Goal: Communication & Community: Answer question/provide support

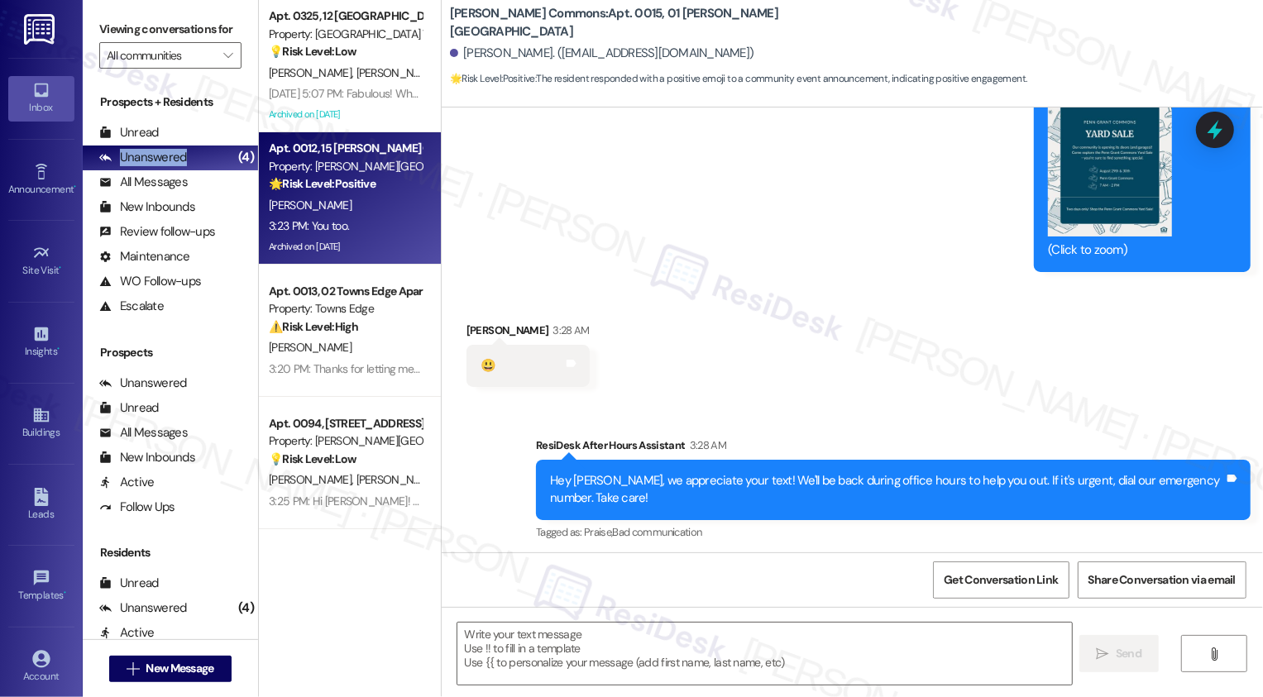
scroll to position [4063, 0]
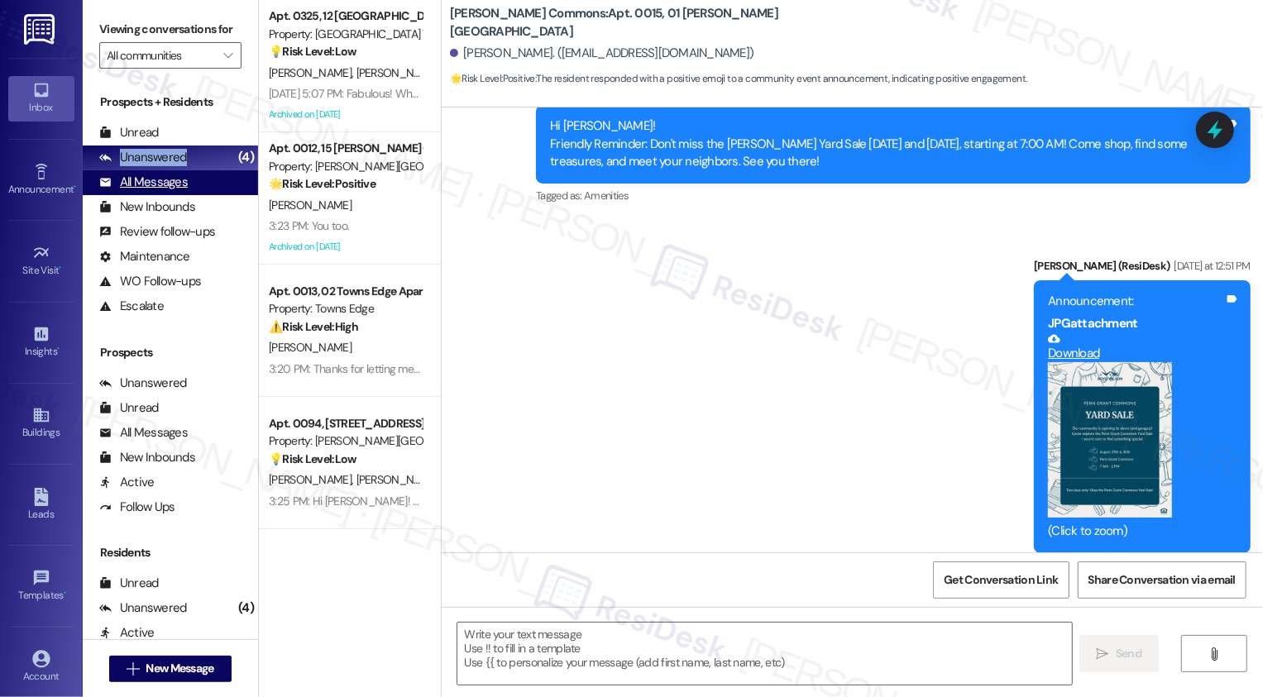
click at [202, 195] on div "All Messages (undefined)" at bounding box center [170, 182] width 175 height 25
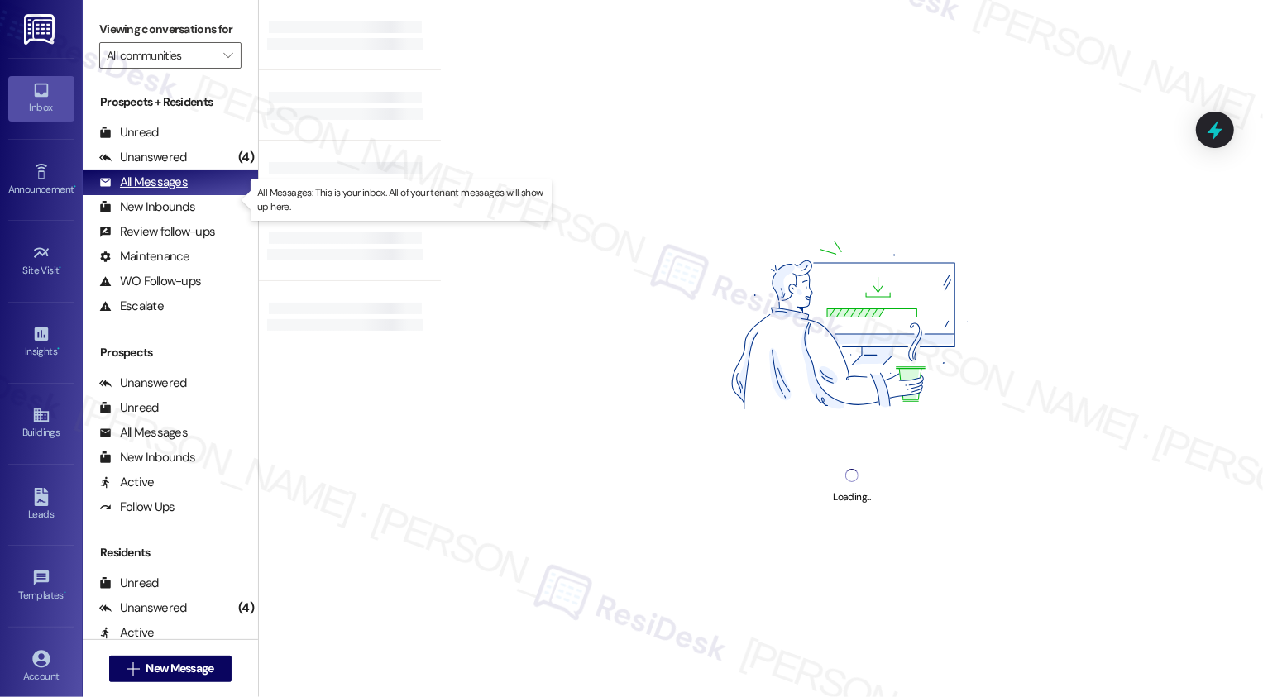
click at [209, 195] on div "All Messages (undefined)" at bounding box center [170, 182] width 175 height 25
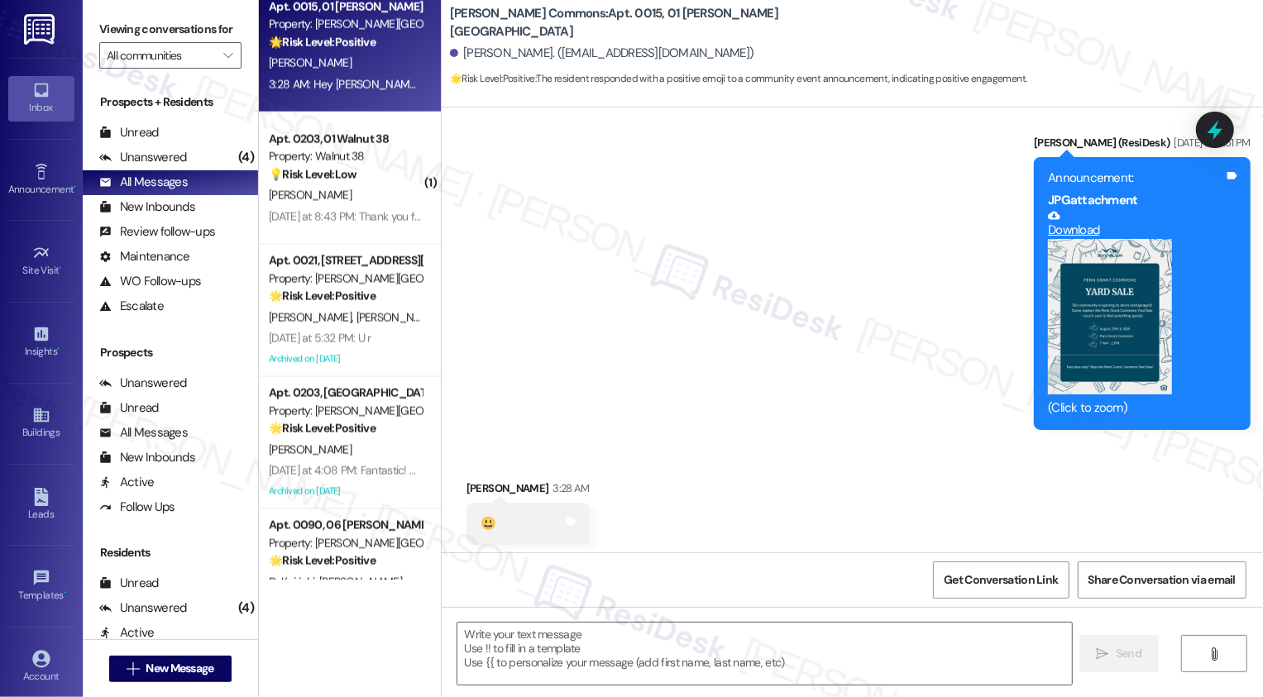
scroll to position [1852, 0]
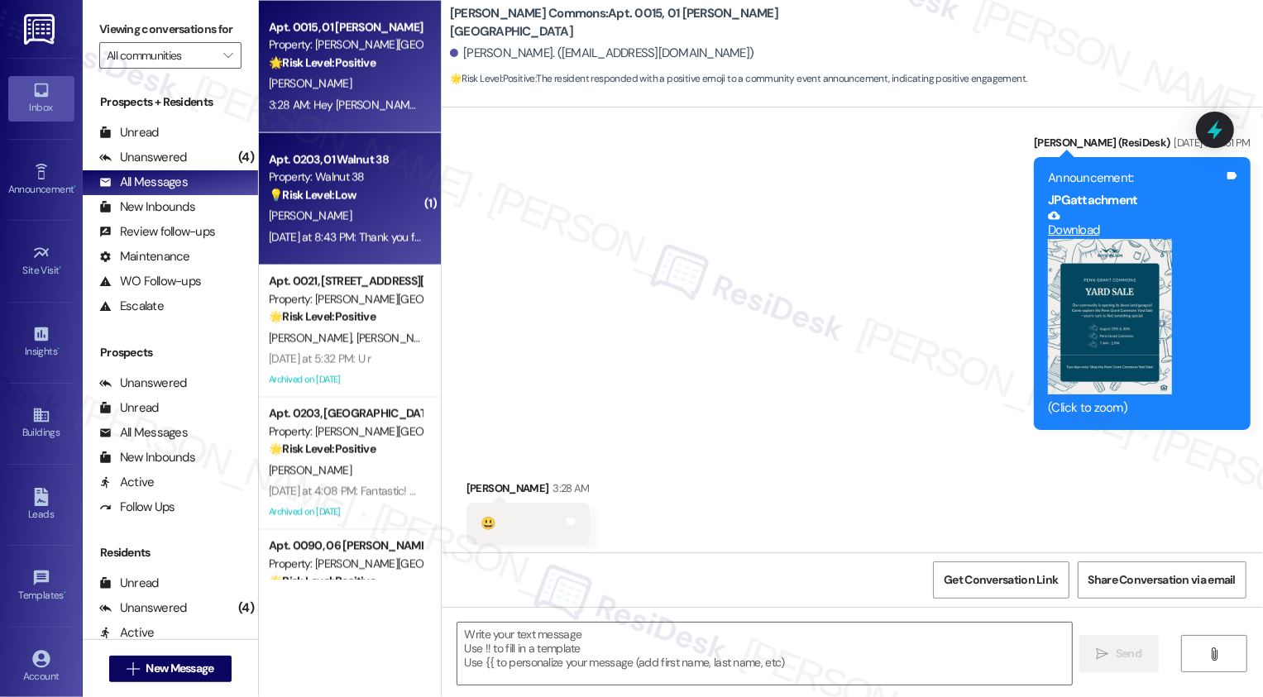
click at [338, 220] on div "[PERSON_NAME]" at bounding box center [345, 216] width 156 height 21
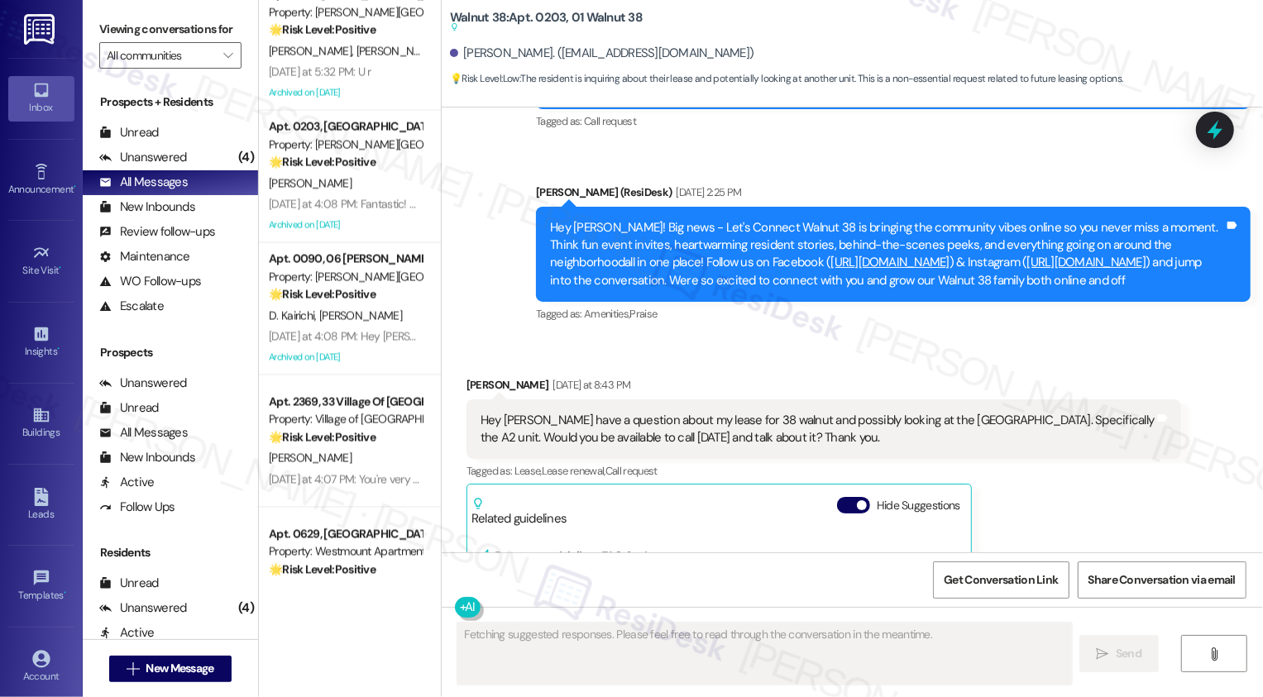
scroll to position [4110, 0]
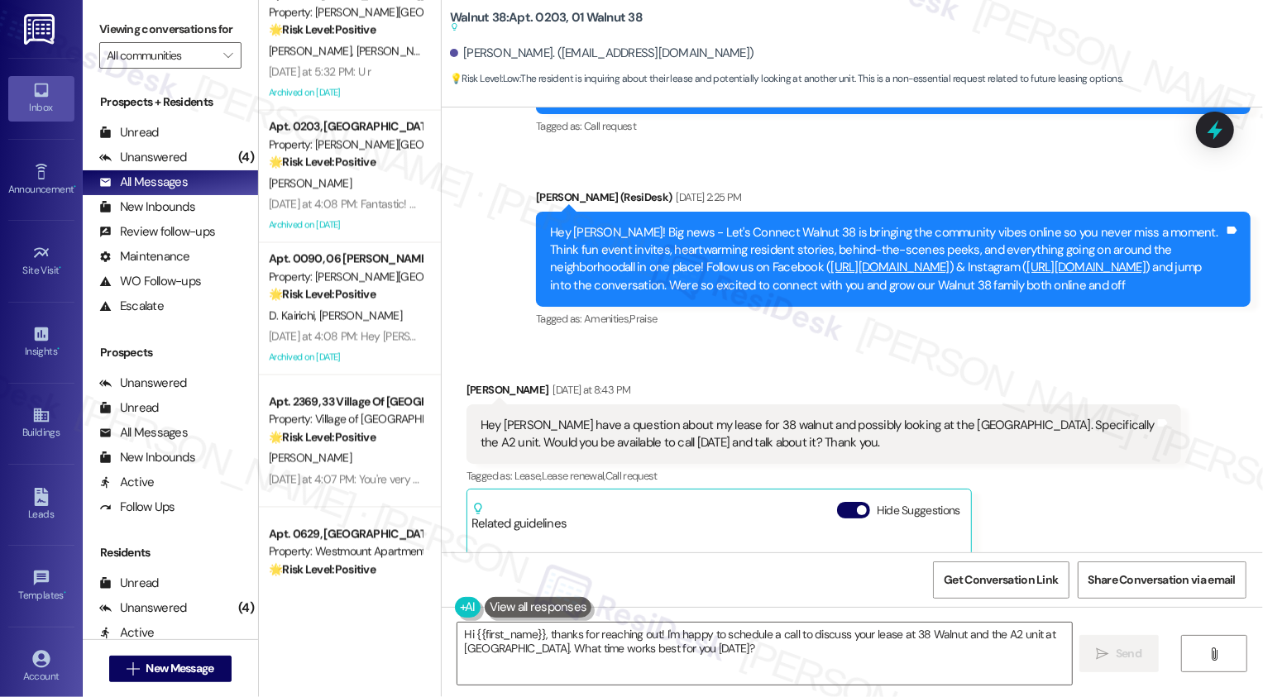
click at [482, 385] on div "[PERSON_NAME] [DATE] at 8:43 PM" at bounding box center [824, 392] width 715 height 23
copy div "[PERSON_NAME]"
click at [539, 641] on textarea "Hi {{first_name}}, thanks for reaching out! I'm happy to schedule a call to dis…" at bounding box center [764, 654] width 615 height 62
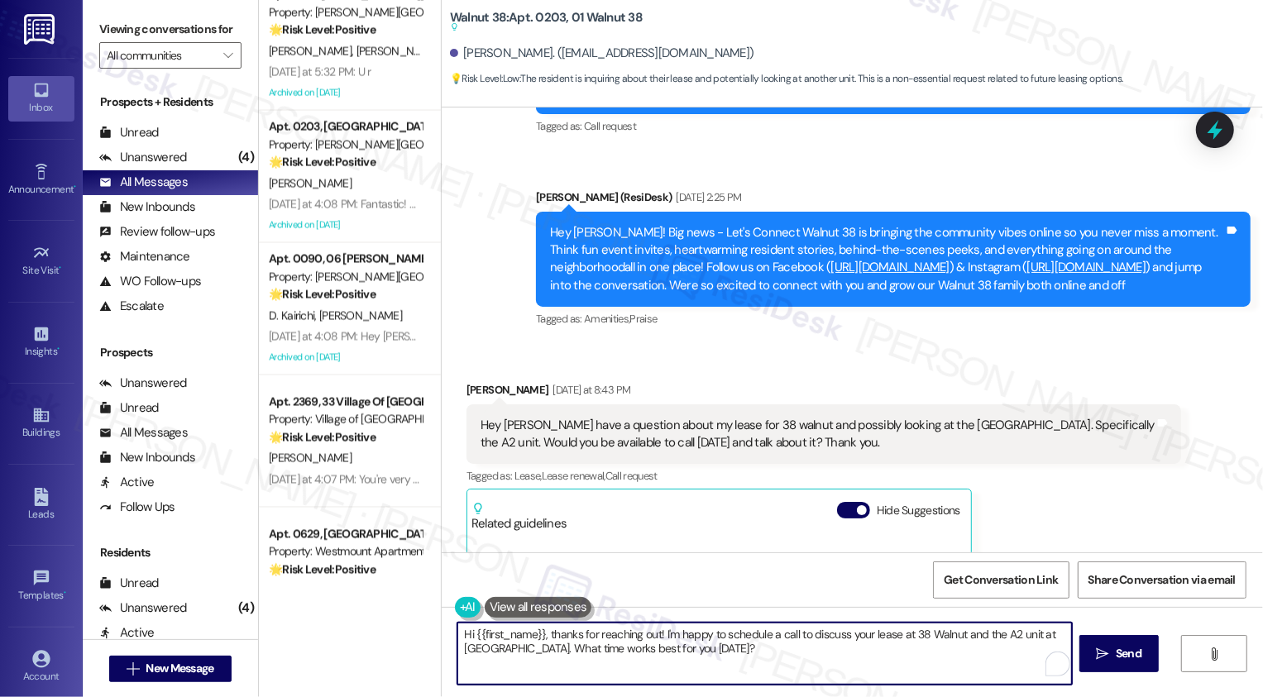
drag, startPoint x: 658, startPoint y: 635, endPoint x: 788, endPoint y: 675, distance: 135.0
click at [788, 676] on textarea "Hi {{first_name}}, thanks for reaching out! I'm happy to schedule a call to dis…" at bounding box center [764, 654] width 615 height 62
click at [821, 663] on textarea "Hi {{first_name}}, thanks for reaching out! I'm happy to schedule a call to dis…" at bounding box center [763, 654] width 615 height 62
drag, startPoint x: 661, startPoint y: 634, endPoint x: 793, endPoint y: 668, distance: 136.6
click at [792, 668] on textarea "Hi {{first_name}}, thanks for reaching out! I'm happy to schedule a call to dis…" at bounding box center [763, 654] width 615 height 62
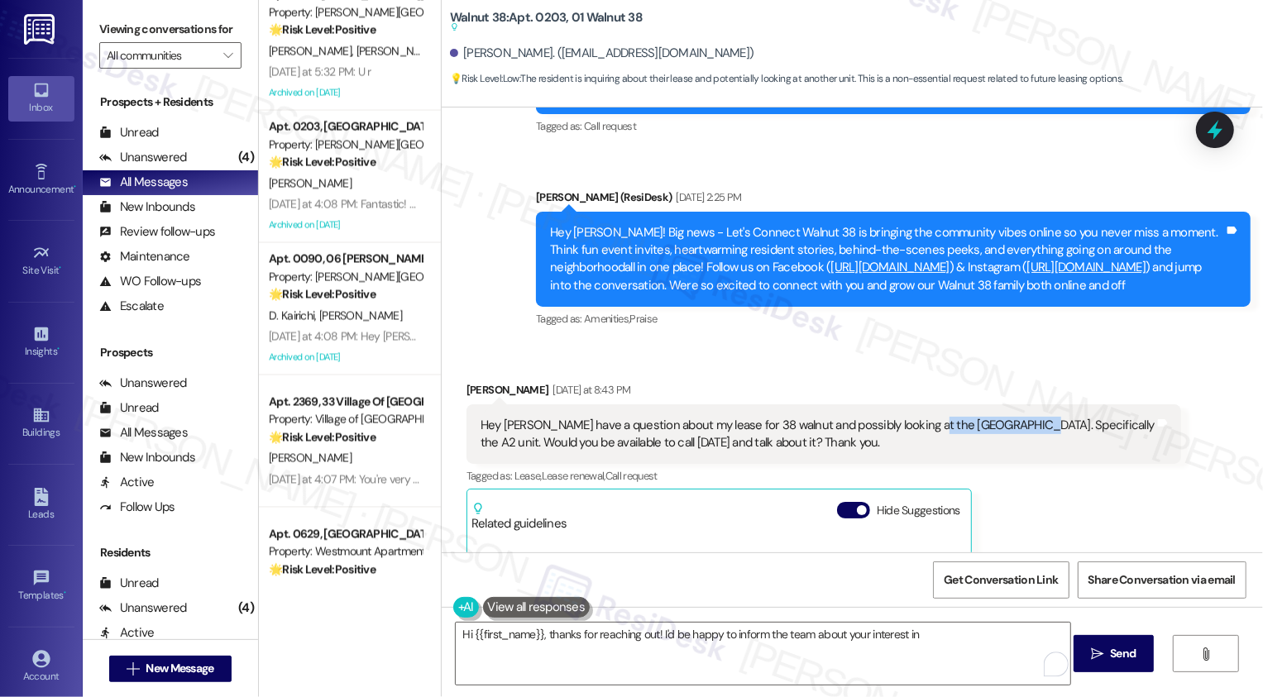
drag, startPoint x: 908, startPoint y: 421, endPoint x: 998, endPoint y: 431, distance: 89.9
click at [998, 431] on div "Hey [PERSON_NAME] have a question about my lease for 38 walnut and possibly loo…" at bounding box center [818, 435] width 674 height 36
copy div "Pointe at [GEOGRAPHIC_DATA]"
click at [931, 647] on textarea "Hi {{first_name}}, thanks for reaching out! I'd be happy to inform the team abo…" at bounding box center [763, 654] width 615 height 62
drag, startPoint x: 888, startPoint y: 426, endPoint x: 998, endPoint y: 429, distance: 110.1
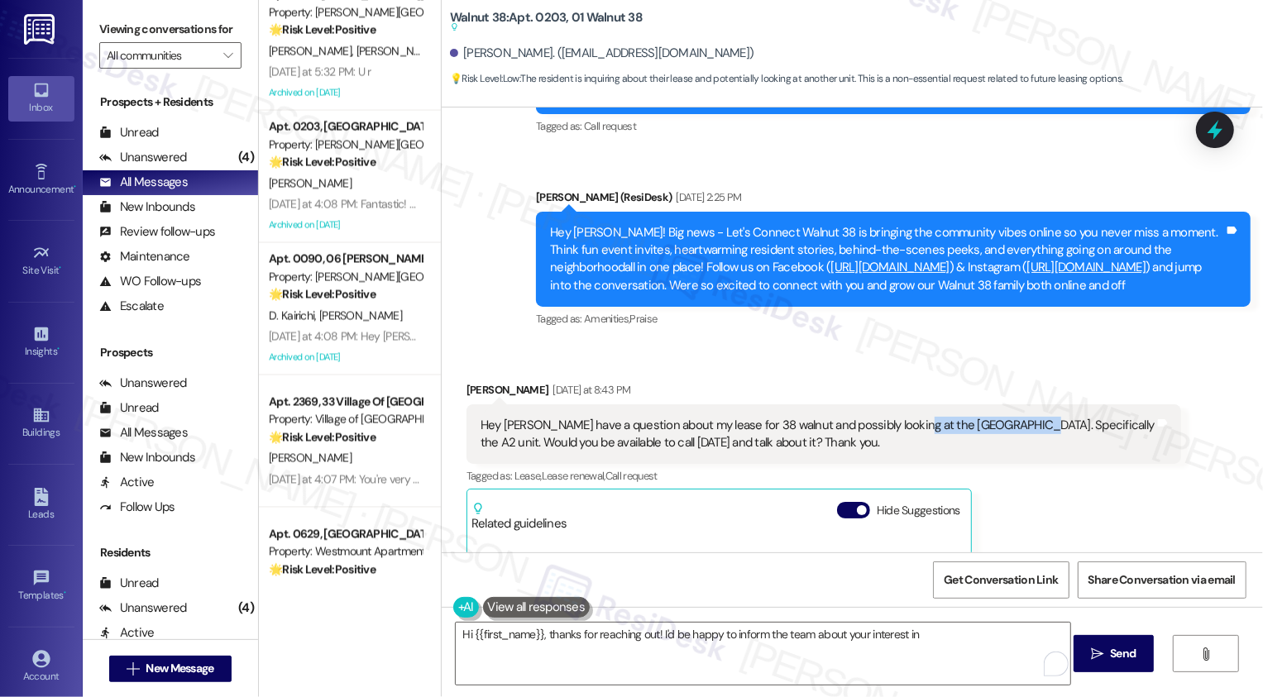
click at [998, 429] on div "Hey [PERSON_NAME] have a question about my lease for 38 walnut and possibly loo…" at bounding box center [818, 435] width 674 height 36
copy div "he Pointe at [GEOGRAPHIC_DATA]"
click at [943, 639] on textarea "Hi {{first_name}}, thanks for reaching out! I'd be happy to inform the team abo…" at bounding box center [763, 654] width 615 height 62
paste textarea "he Pointe at [GEOGRAPHIC_DATA]"
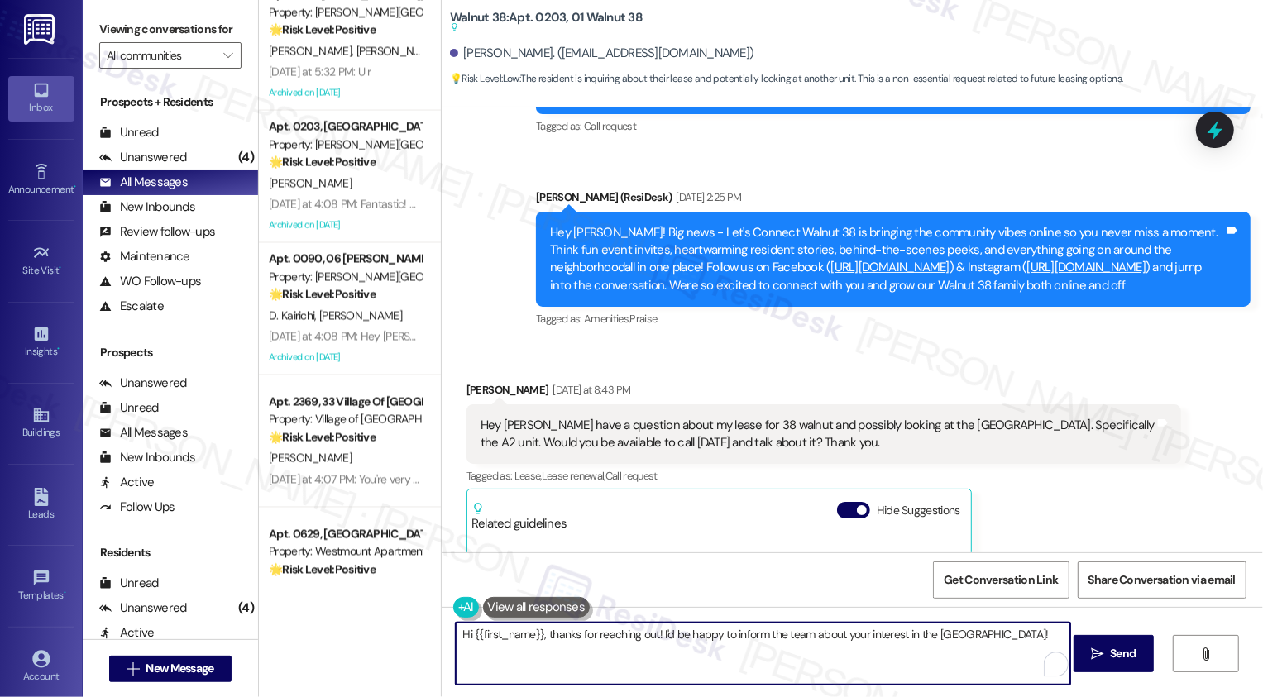
click at [1044, 639] on textarea "Hi {{first_name}}, thanks for reaching out! I'd be happy to inform the team abo…" at bounding box center [763, 654] width 615 height 62
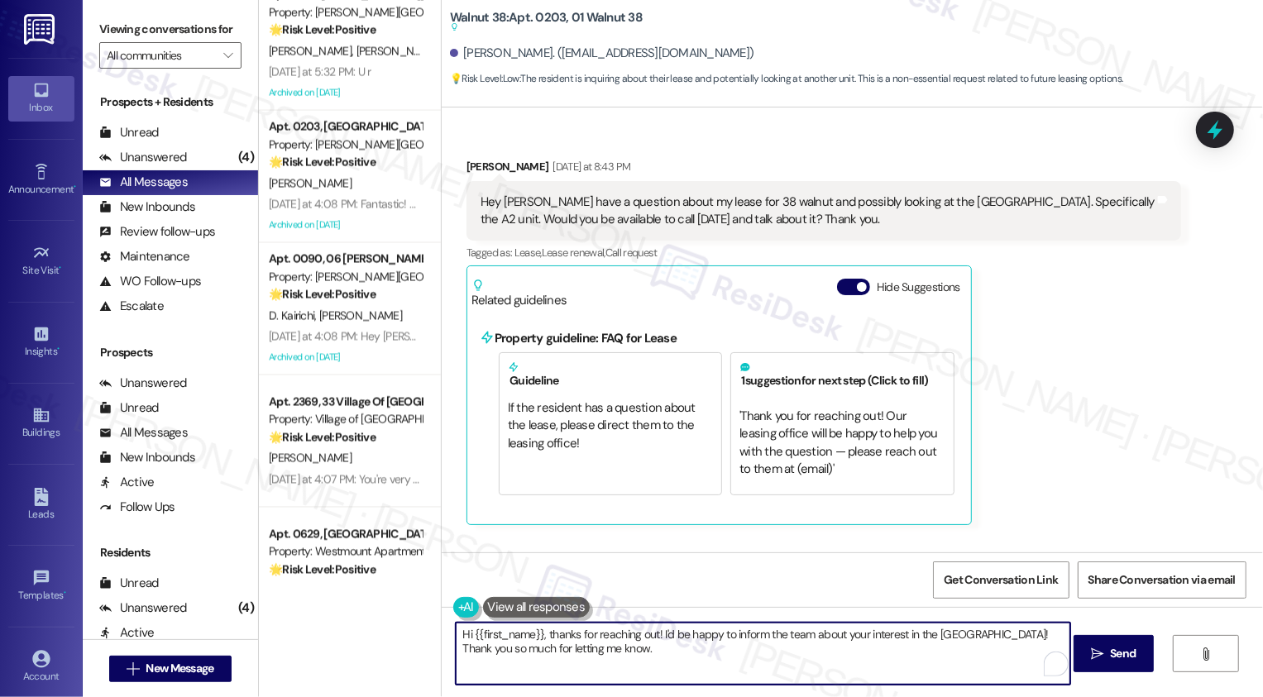
scroll to position [4475, 0]
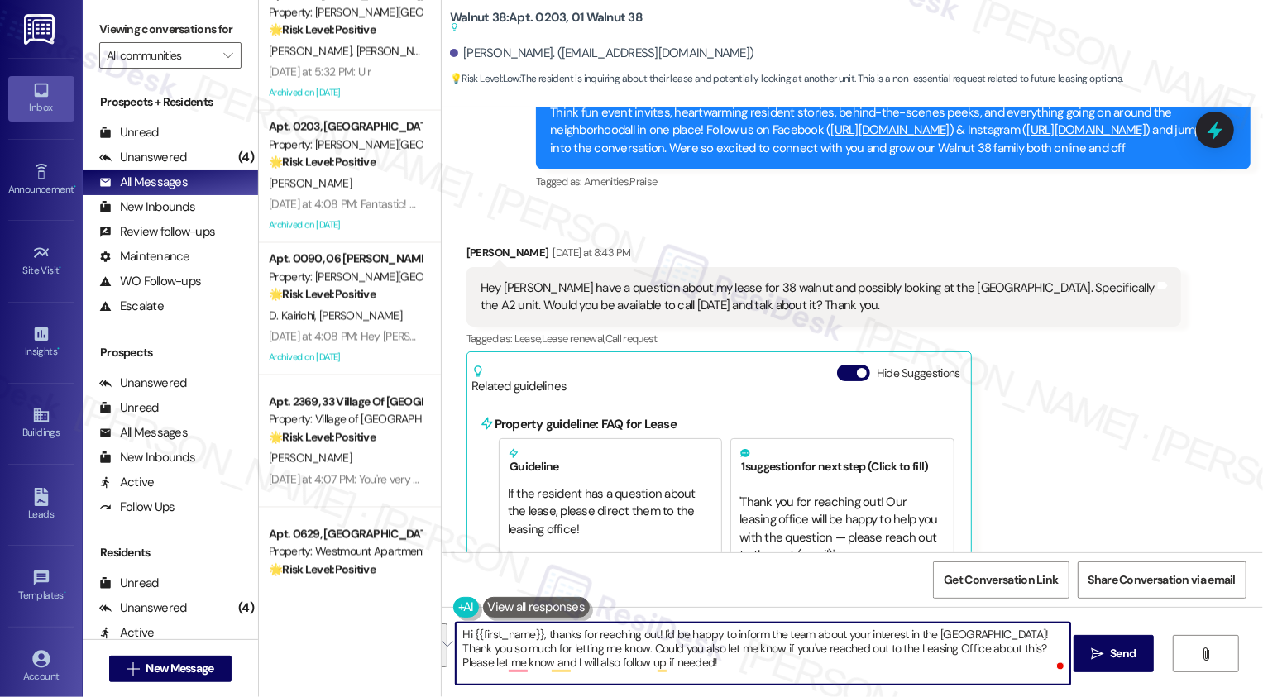
paste textarea "’d be happy to let the team know about your interest in the [GEOGRAPHIC_DATA]—t…"
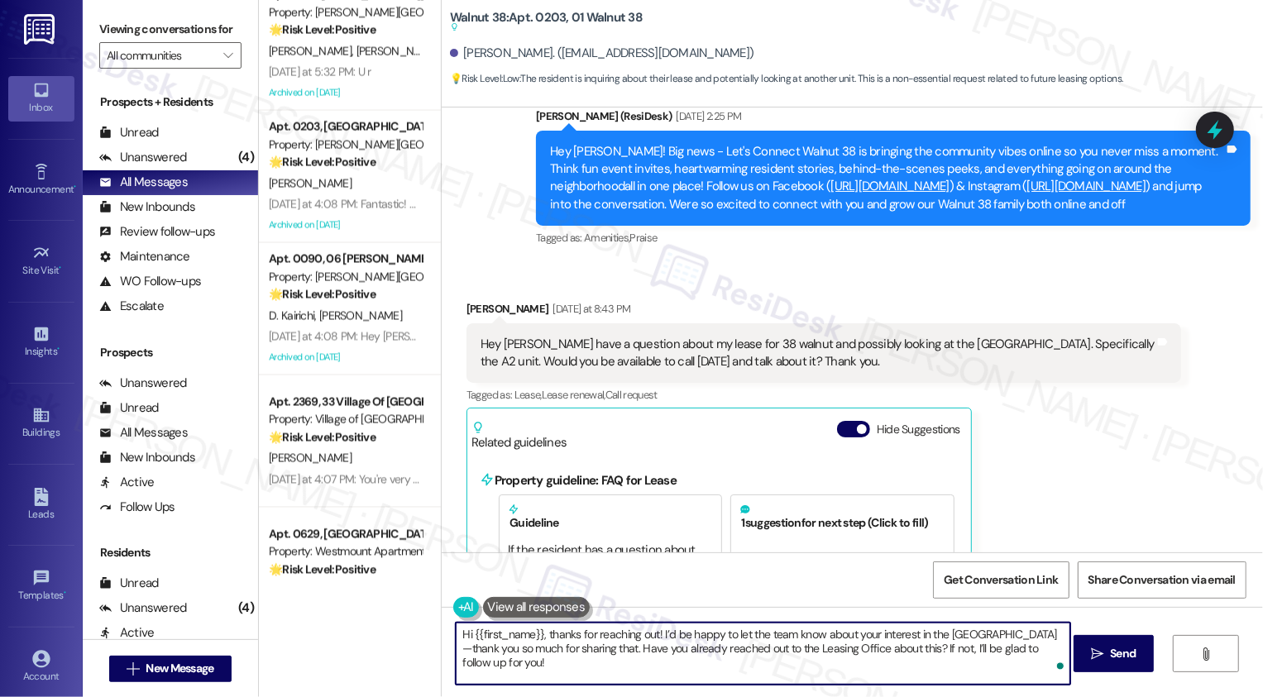
scroll to position [4178, 0]
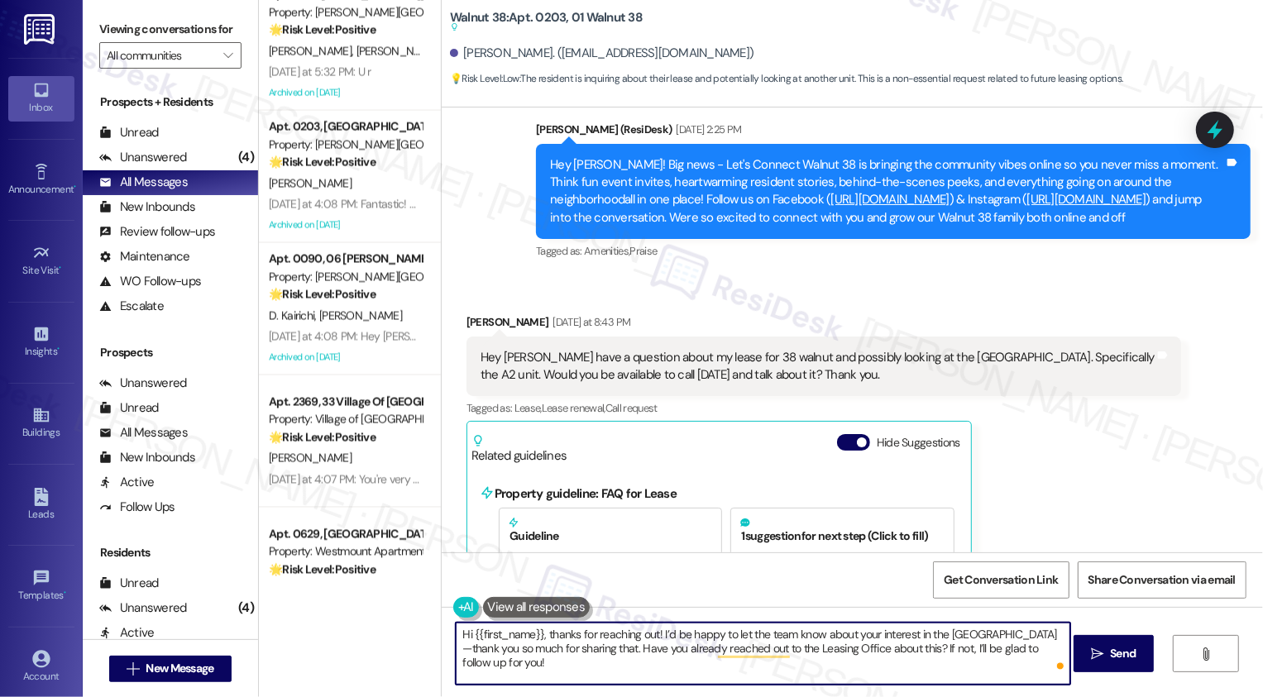
click at [582, 663] on textarea "Hi {{first_name}}, thanks for reaching out! I’d be happy to let the team know a…" at bounding box center [763, 654] width 615 height 62
click at [607, 665] on textarea "Hi {{first_name}}, thanks for reaching out! I’d be happy to let the team know a…" at bounding box center [763, 654] width 615 height 62
click at [907, 660] on textarea "Hi {{first_name}}, thanks for reaching out! I’d be happy to let the team know a…" at bounding box center [763, 654] width 615 height 62
type textarea "Hi {{first_name}}, thanks for reaching out! I’d be happy to let the team know a…"
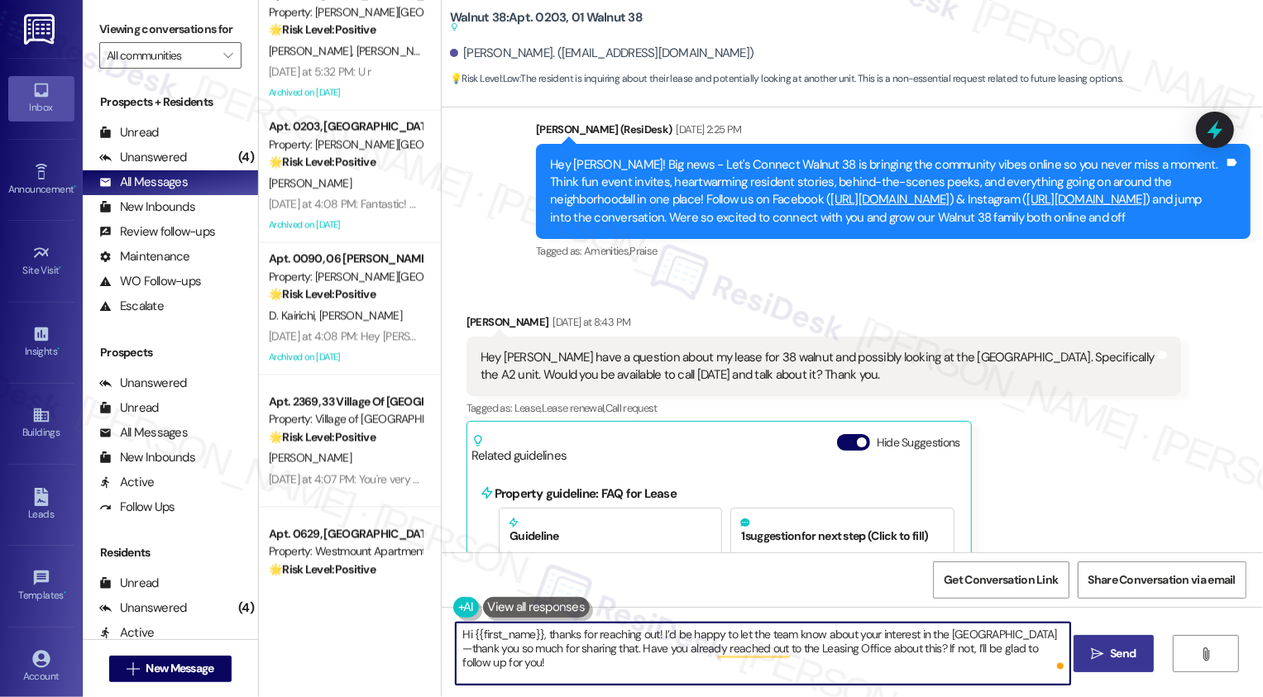
click at [1094, 654] on icon "" at bounding box center [1097, 654] width 12 height 13
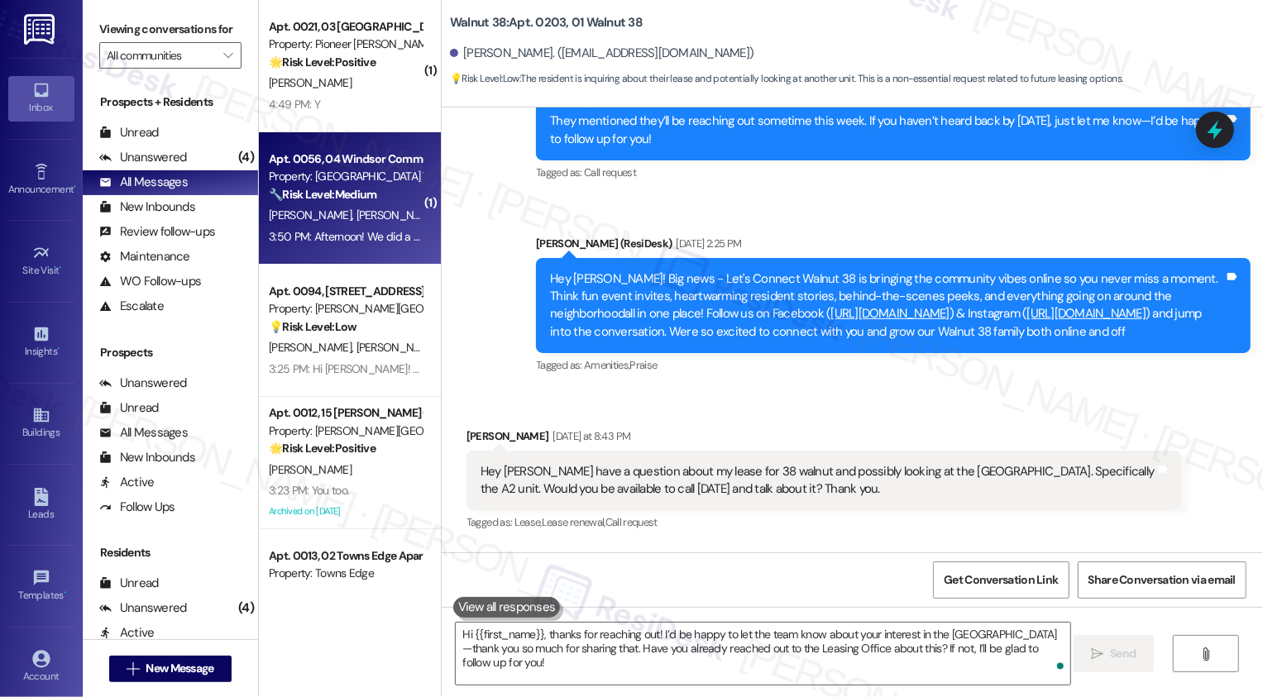
scroll to position [4057, 0]
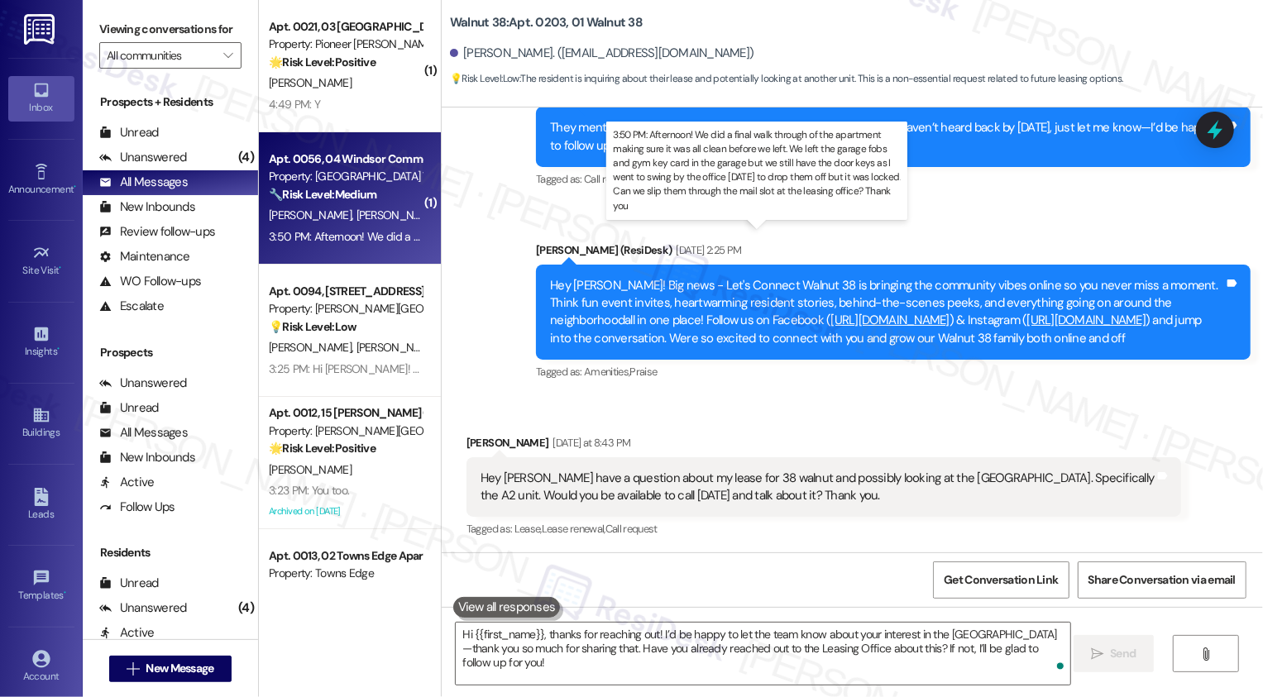
click at [356, 236] on div "3:50 PM: Afternoon! We did a final walk through of the apartment making sure it…" at bounding box center [1083, 236] width 1629 height 15
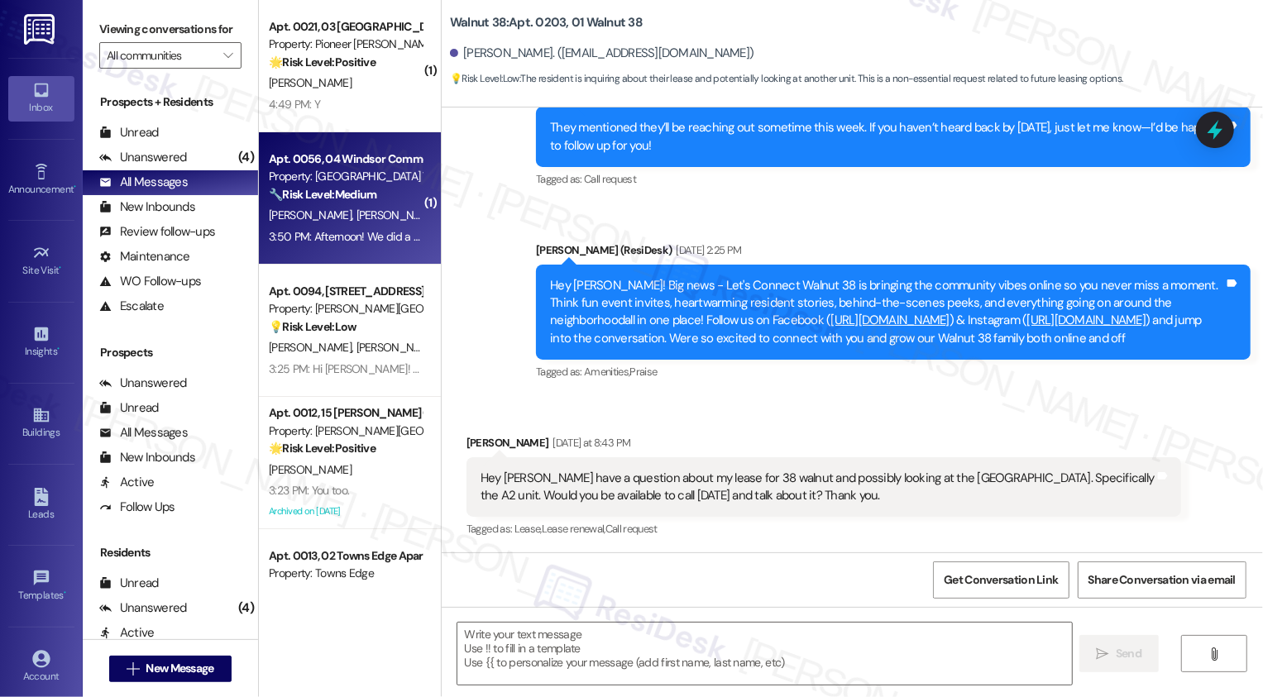
click at [356, 236] on div "3:50 PM: Afternoon! We did a final walk through of the apartment making sure it…" at bounding box center [1083, 236] width 1629 height 15
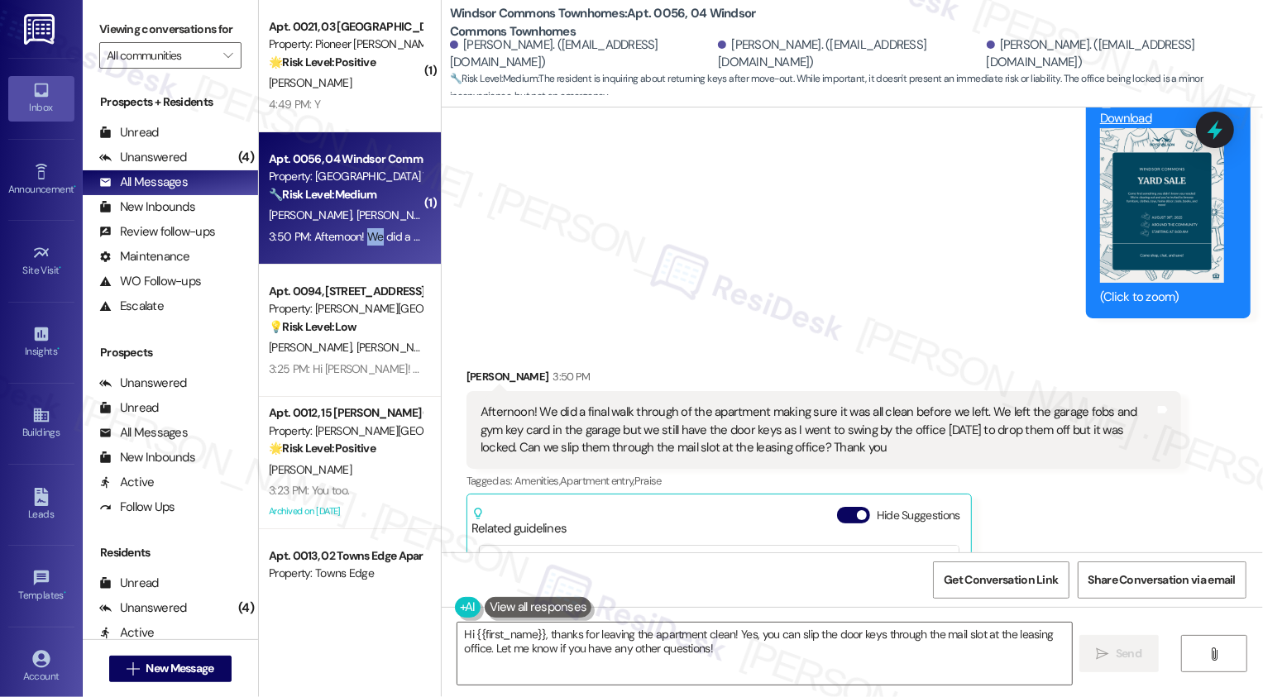
scroll to position [5962, 0]
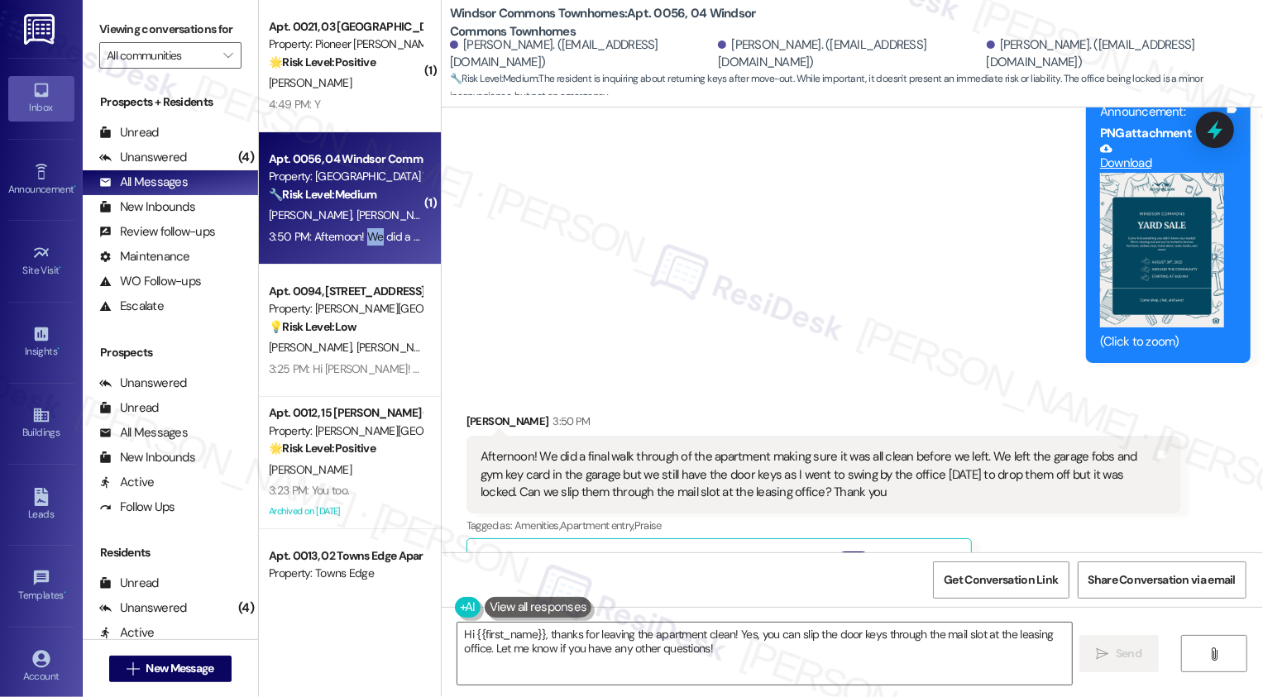
click at [467, 413] on div "[PERSON_NAME] 3:50 PM" at bounding box center [824, 424] width 715 height 23
copy div "[PERSON_NAME]"
click at [524, 635] on textarea "Hi {{first_name}}, thanks for leaving the apartment clean! Yes, you can slip th…" at bounding box center [764, 654] width 615 height 62
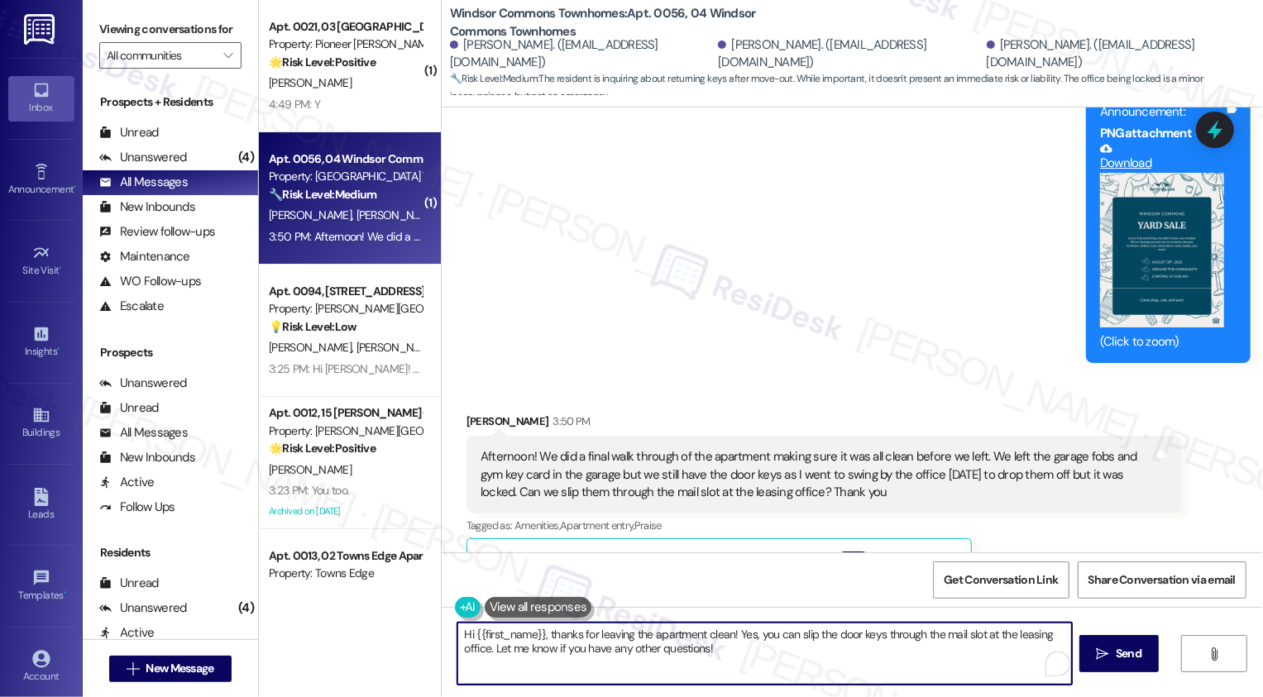
click at [524, 635] on textarea "Hi {{first_name}}, thanks for leaving the apartment clean! Yes, you can slip th…" at bounding box center [764, 654] width 615 height 62
click at [491, 630] on textarea "Hi {{first_name}}, thanks for leaving the apartment clean! Yes, you can slip th…" at bounding box center [764, 654] width 615 height 62
click at [491, 630] on textarea "Hi {{first_name}}, thanks for leaving the apartment clean! Yes, you can slip th…" at bounding box center [763, 654] width 615 height 62
paste textarea "[PERSON_NAME]"
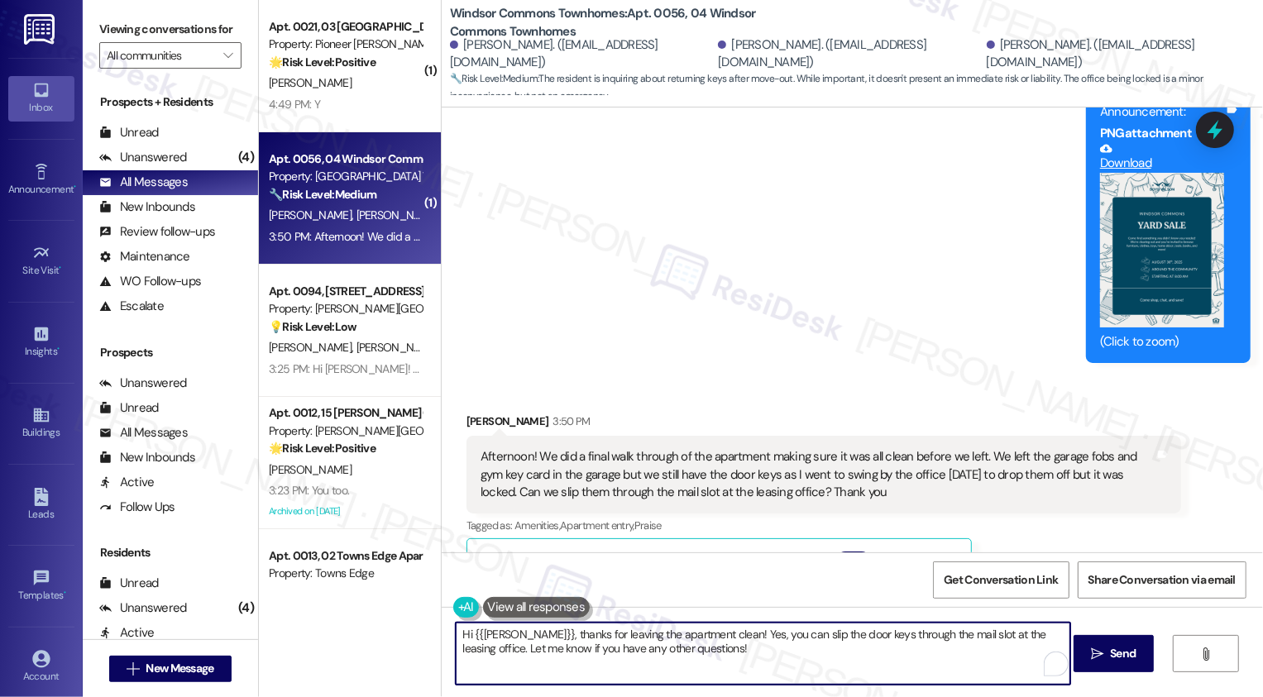
drag, startPoint x: 506, startPoint y: 635, endPoint x: 464, endPoint y: 639, distance: 42.3
click at [464, 639] on textarea "Hi {{[PERSON_NAME]}}, thanks for leaving the apartment clean! Yes, you can slip…" at bounding box center [763, 654] width 615 height 62
paste textarea "[PERSON_NAME]"
click at [740, 658] on textarea "Hi [PERSON_NAME] thanks for leaving the apartment clean! Yes, you can slip the …" at bounding box center [763, 654] width 615 height 62
drag, startPoint x: 674, startPoint y: 633, endPoint x: 689, endPoint y: 657, distance: 28.2
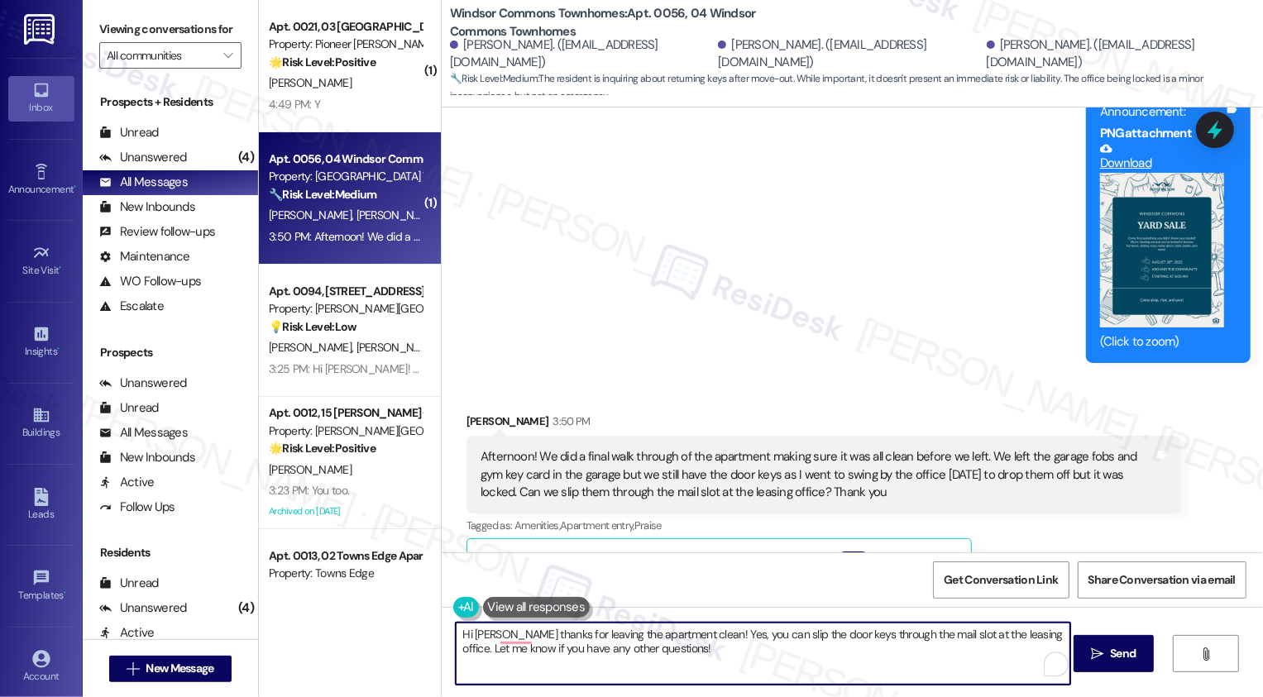
click at [688, 656] on textarea "Hi [PERSON_NAME] thanks for leaving the apartment clean! Yes, you can slip the …" at bounding box center [763, 654] width 615 height 62
click at [504, 639] on textarea "Hi [PERSON_NAME] thanks for leaving the apartment clean!" at bounding box center [763, 654] width 615 height 62
click at [513, 639] on textarea "Hi [PERSON_NAME], thanks for leaving the apartment clean!" at bounding box center [763, 654] width 615 height 62
click at [773, 644] on textarea "Hi [PERSON_NAME], thank you so much for leaving the apartment clean!" at bounding box center [763, 654] width 615 height 62
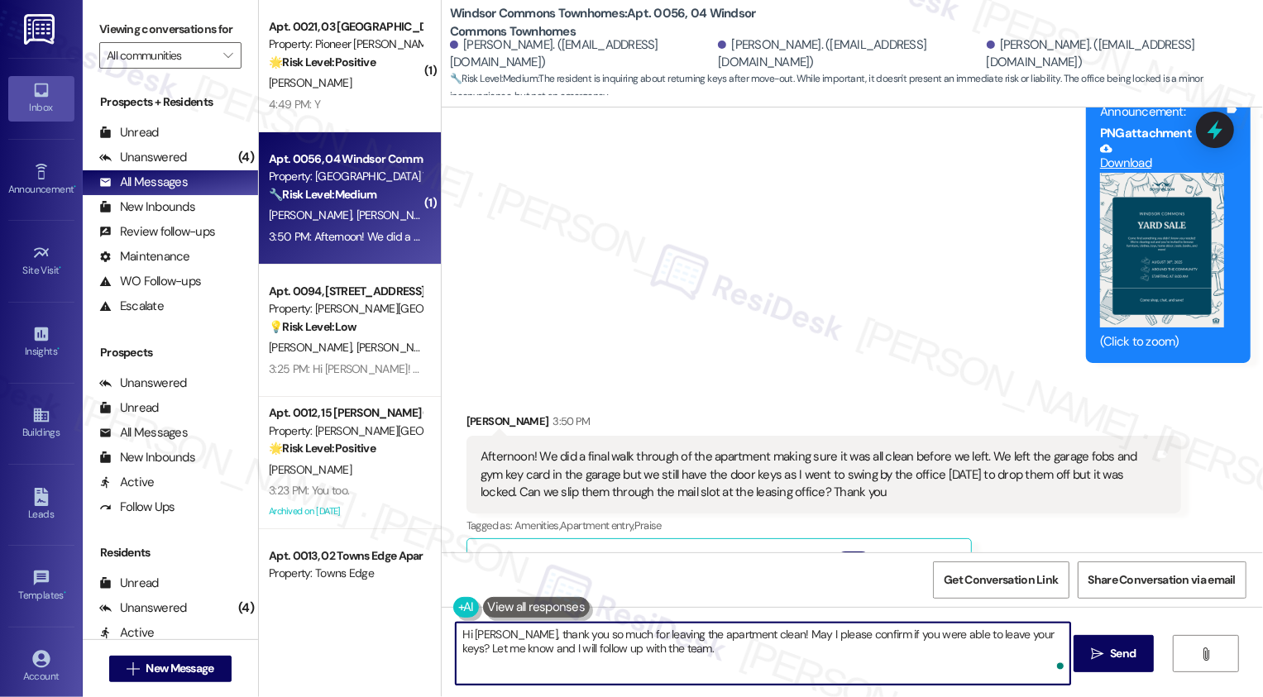
type textarea "Hi [PERSON_NAME], thank you so much for leaving the apartment clean! May I plea…"
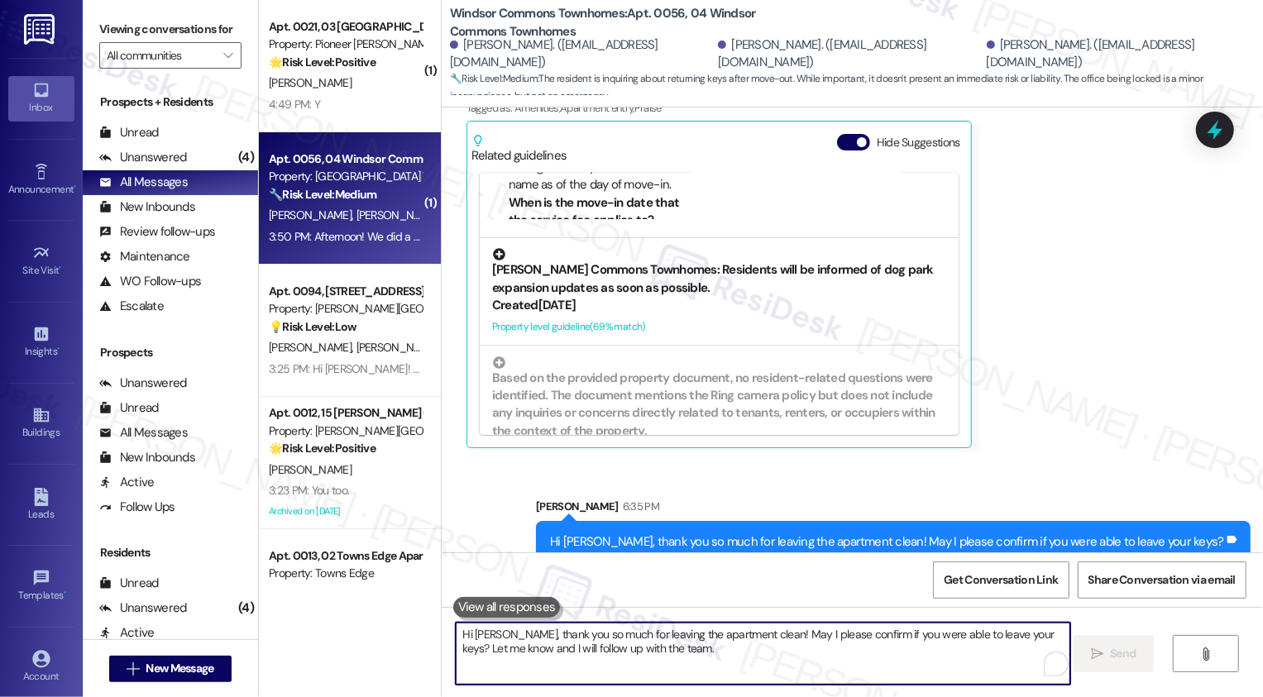
scroll to position [259, 0]
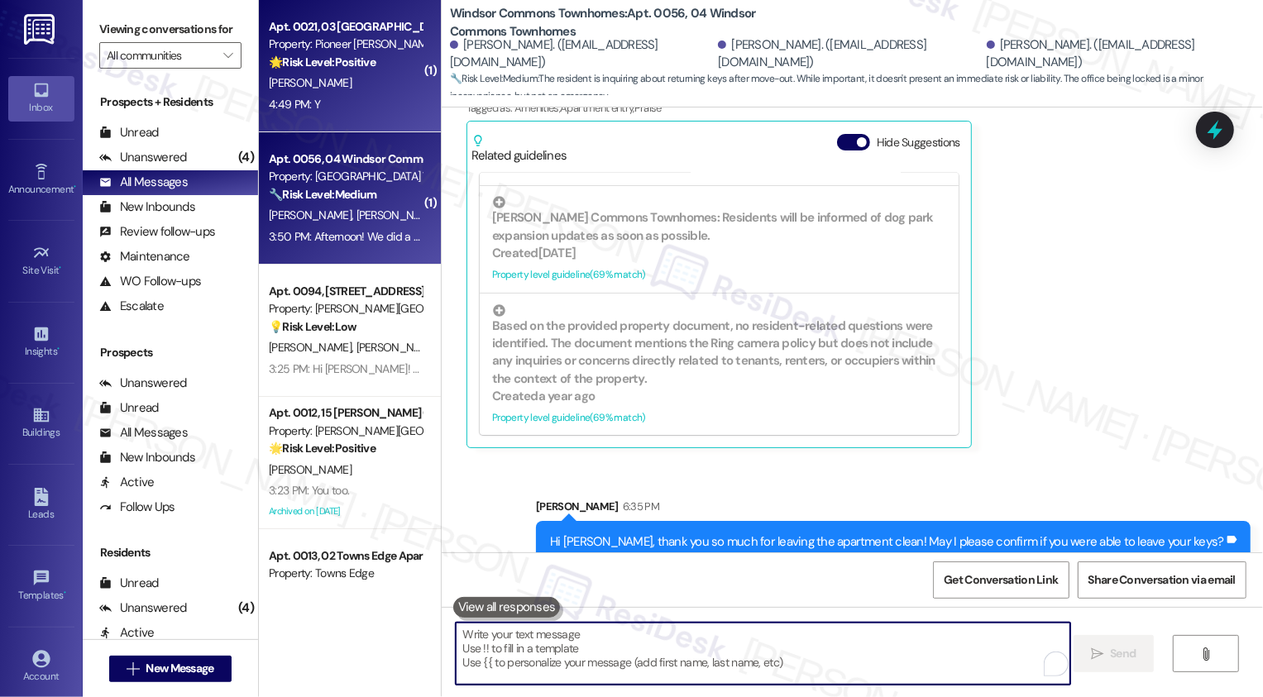
click at [323, 78] on div "[PERSON_NAME]" at bounding box center [345, 83] width 156 height 21
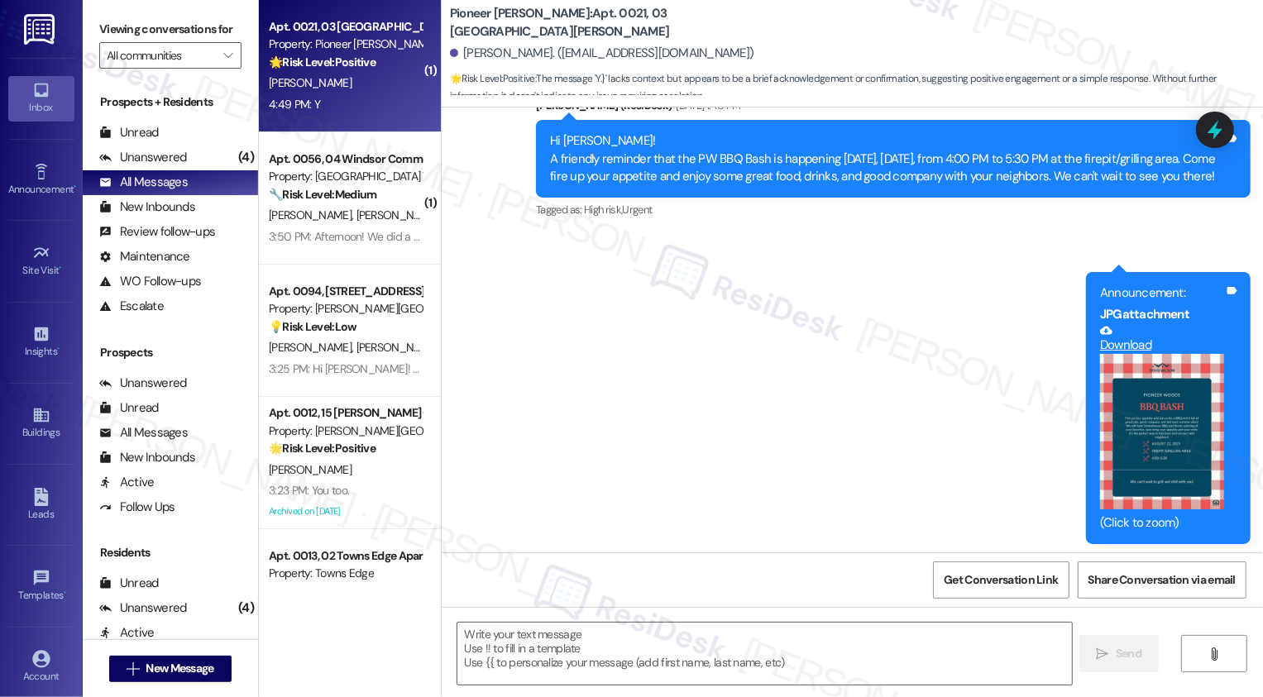
scroll to position [26258, 0]
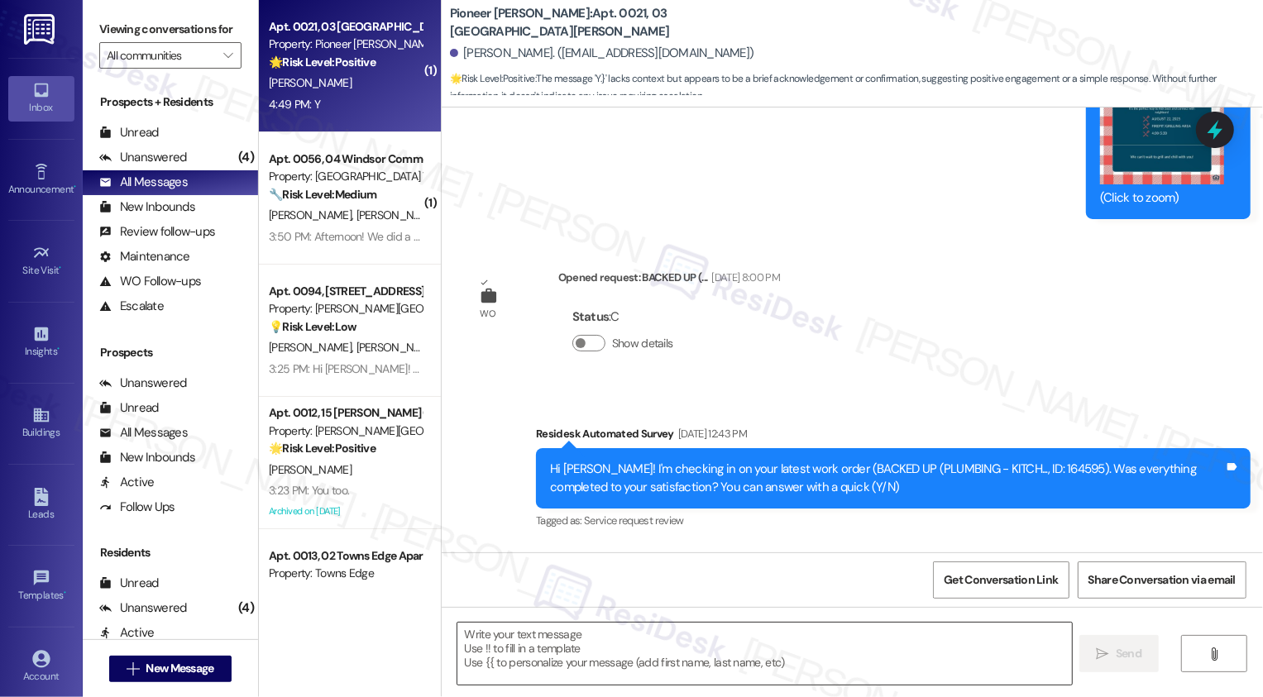
click at [510, 643] on textarea at bounding box center [764, 654] width 615 height 62
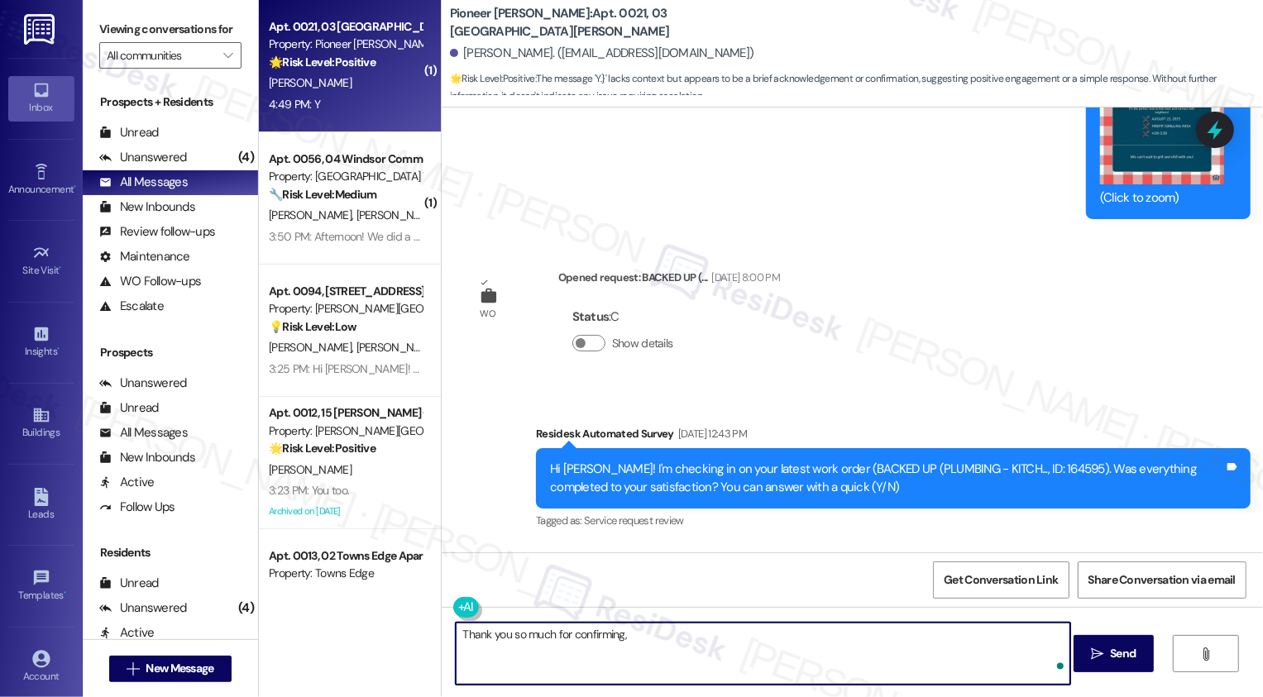
click at [468, 582] on div "[PERSON_NAME] 4:49 PM" at bounding box center [530, 593] width 127 height 23
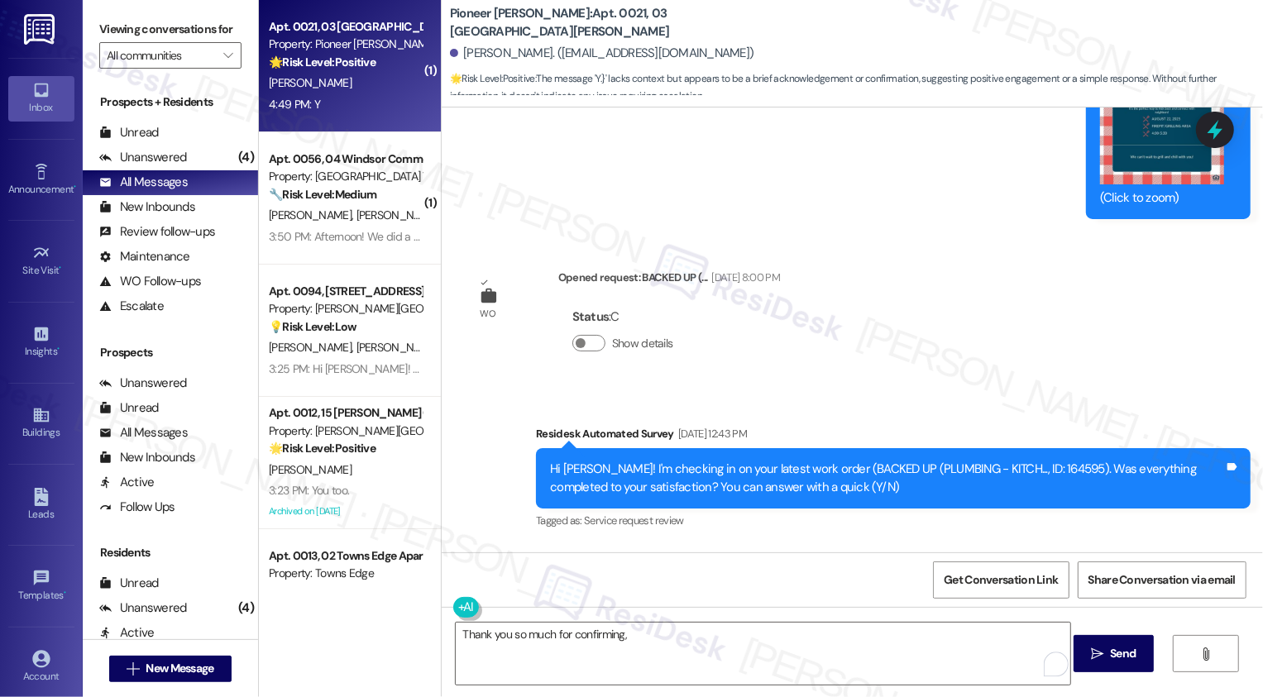
copy div "[PERSON_NAME]"
click at [688, 641] on textarea "Thank you so much for confirming," at bounding box center [763, 654] width 615 height 62
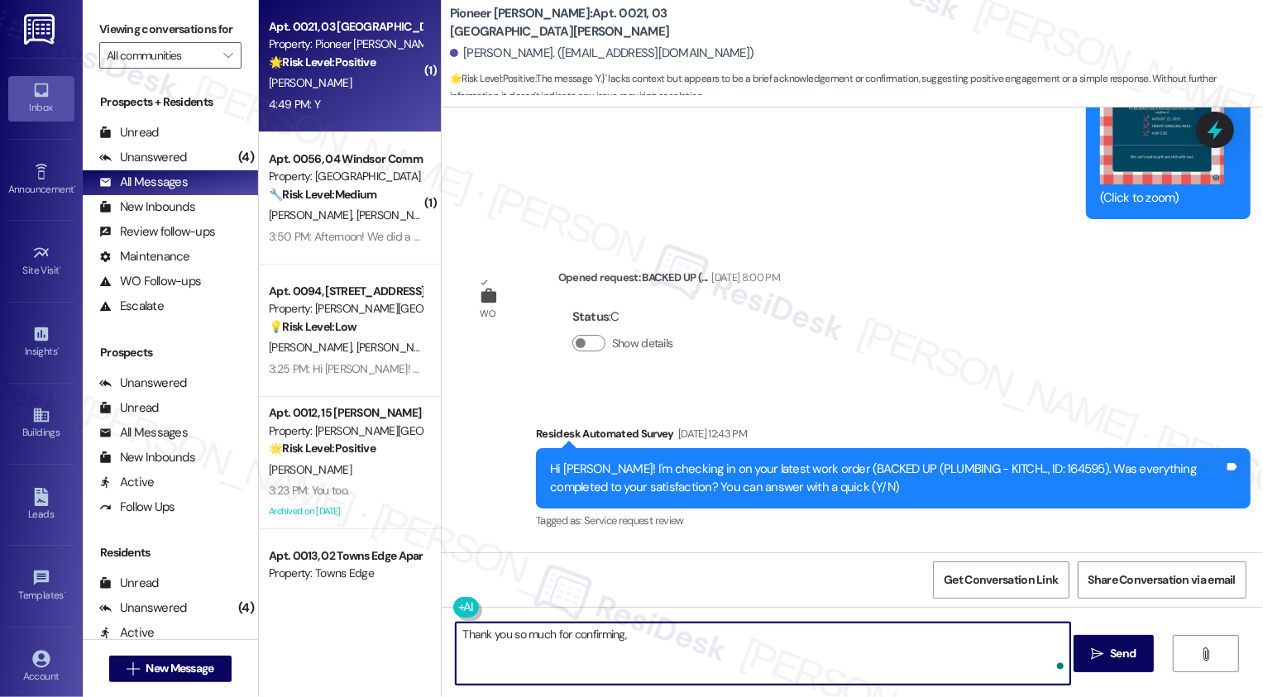
paste textarea "[PERSON_NAME]"
type textarea "Thank you so much for confirming, [PERSON_NAME]! Can we help you with anything …"
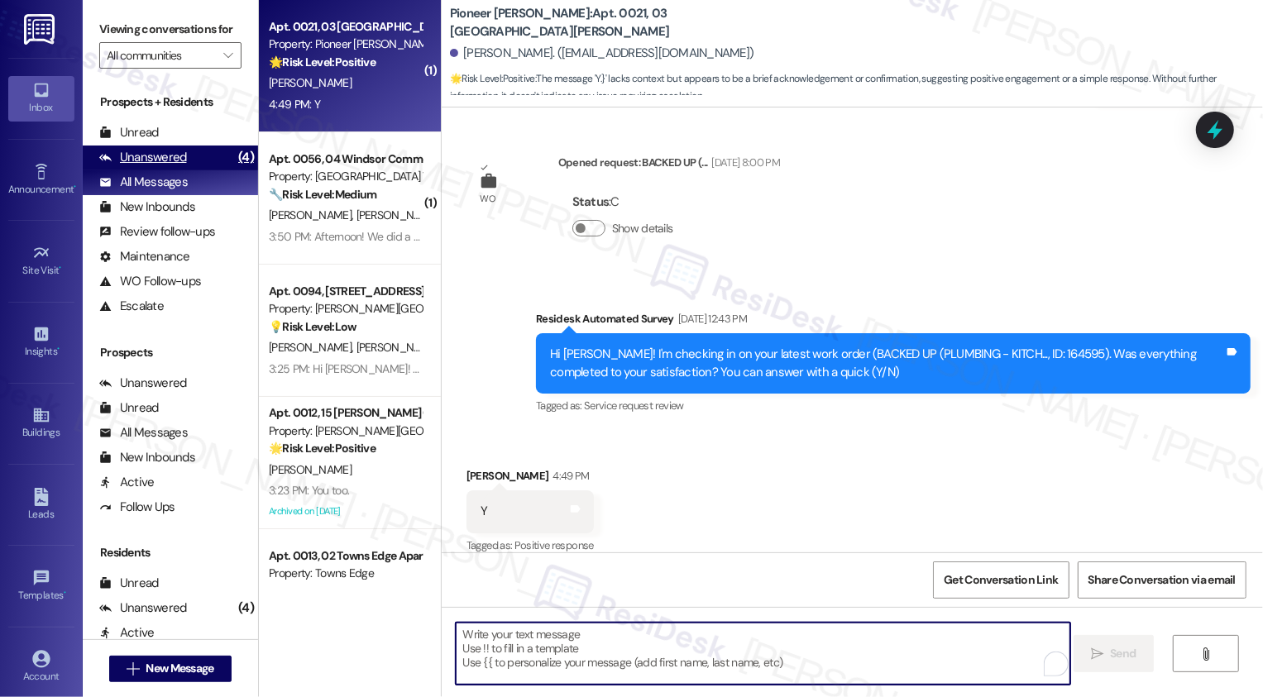
click at [234, 170] on div "(4)" at bounding box center [246, 158] width 24 height 26
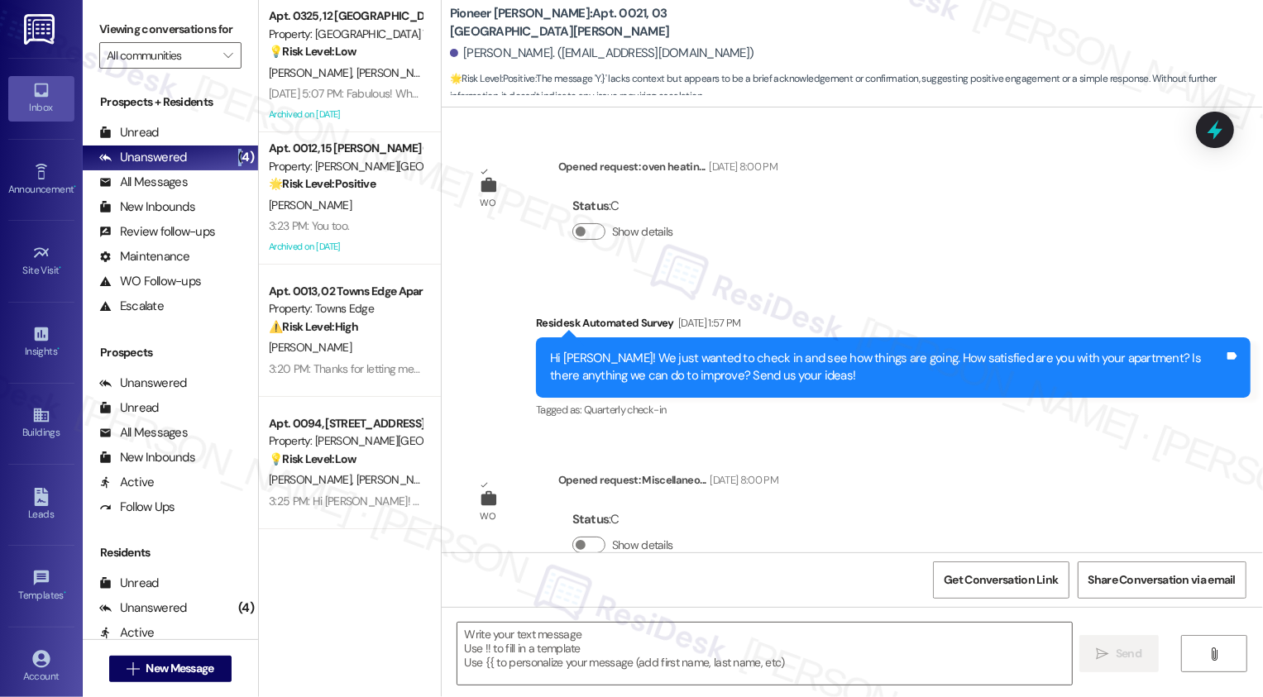
scroll to position [26257, 0]
